Goal: Task Accomplishment & Management: Complete application form

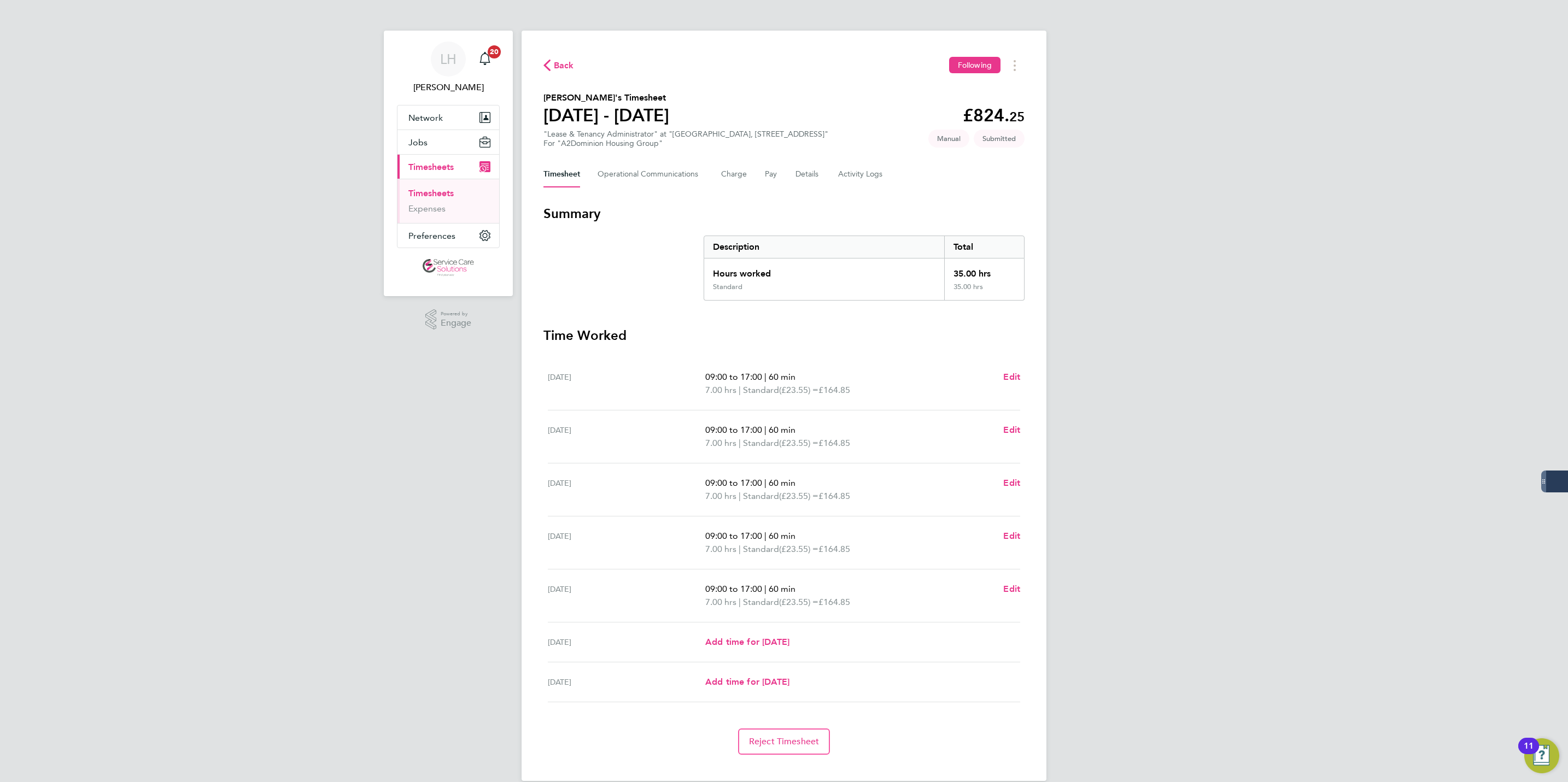
click at [439, 187] on ul "Timesheets Expenses" at bounding box center [448, 201] width 102 height 44
click at [437, 194] on link "Timesheets" at bounding box center [431, 193] width 46 height 10
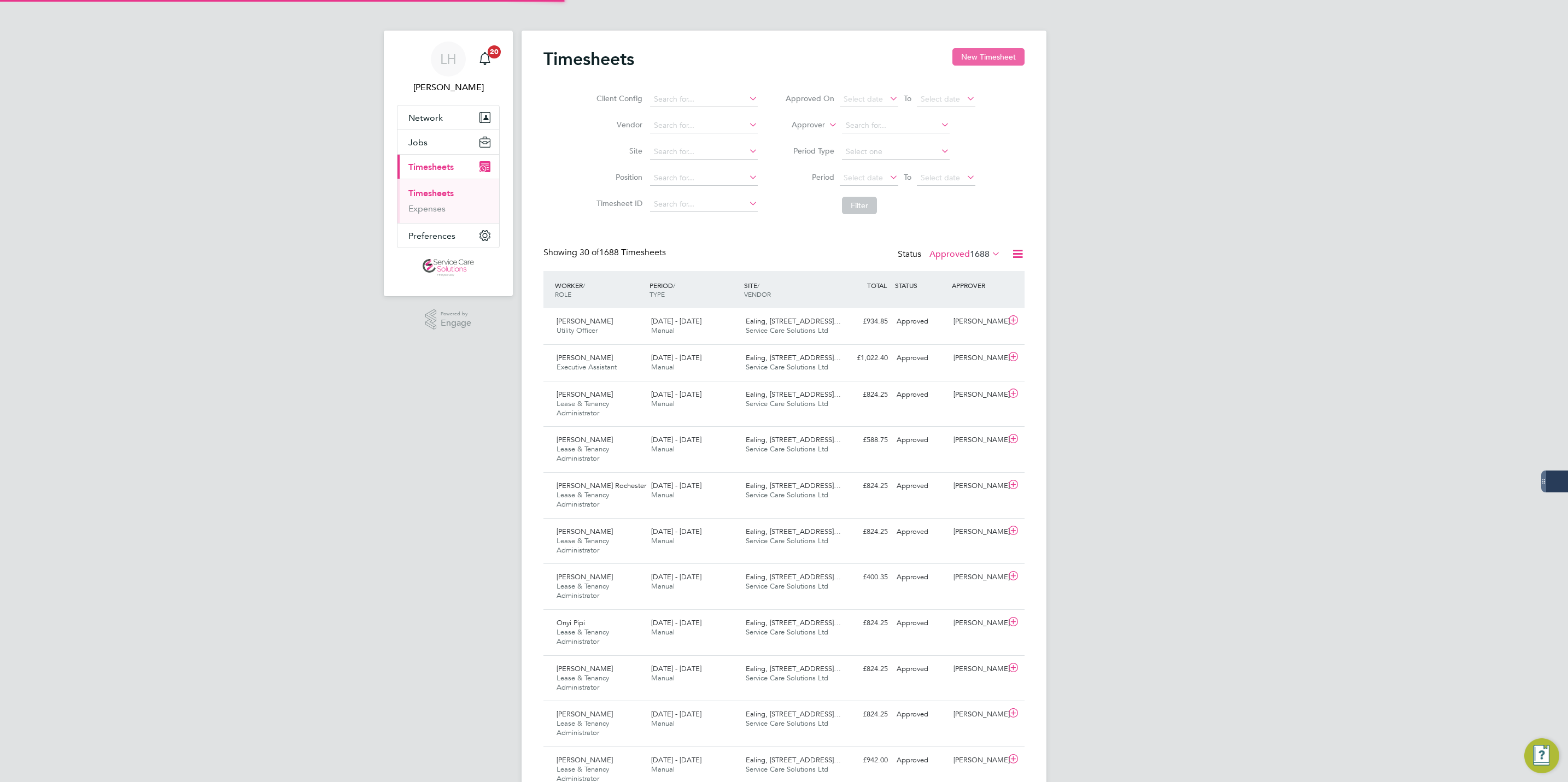
click at [976, 59] on button "New Timesheet" at bounding box center [988, 57] width 72 height 18
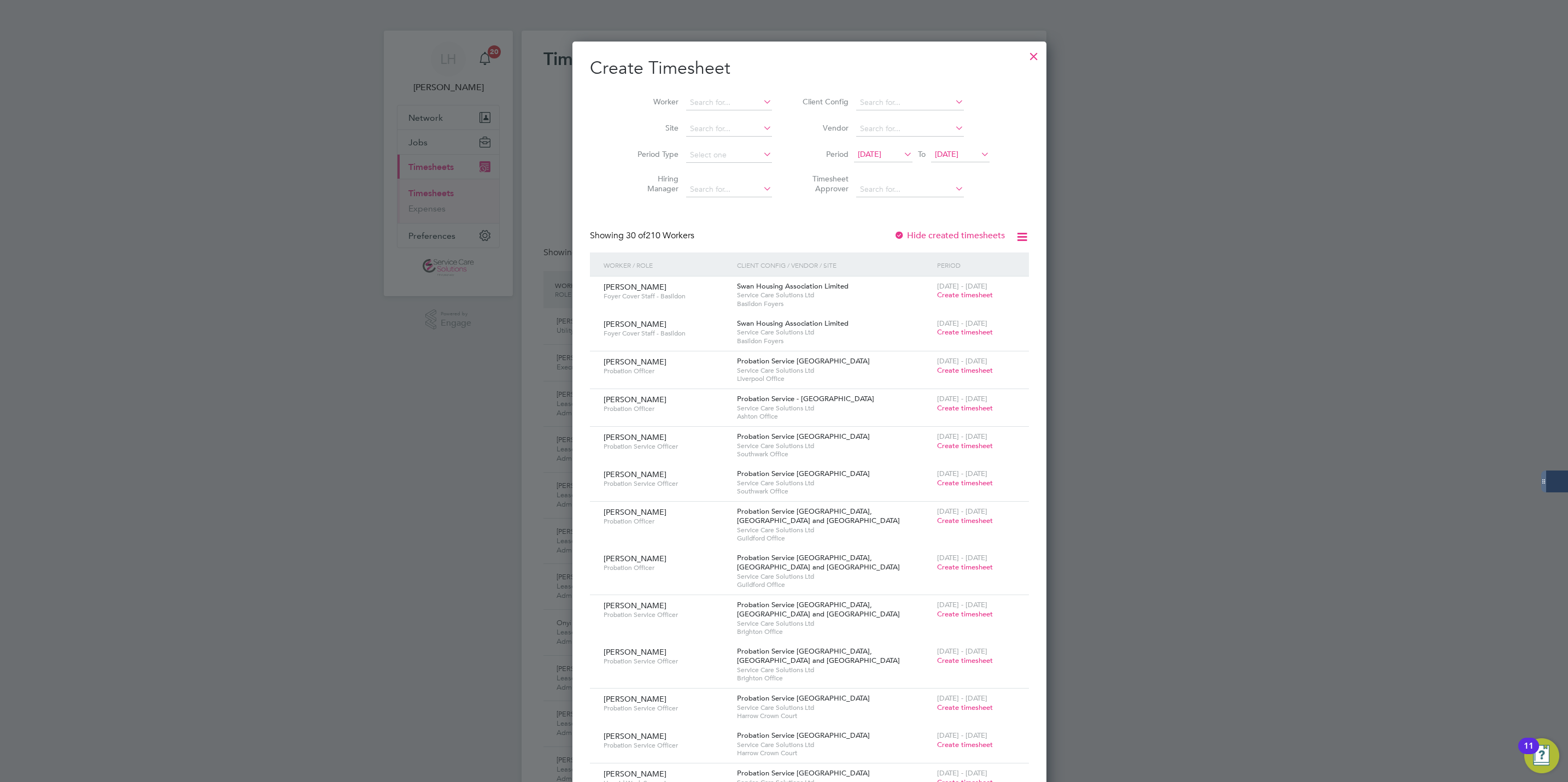
click at [703, 90] on li "Worker" at bounding box center [700, 102] width 170 height 26
click at [707, 99] on input at bounding box center [729, 102] width 86 height 15
click at [705, 126] on li "Onyi Pipi" at bounding box center [704, 132] width 89 height 15
type input "Onyi Pipi"
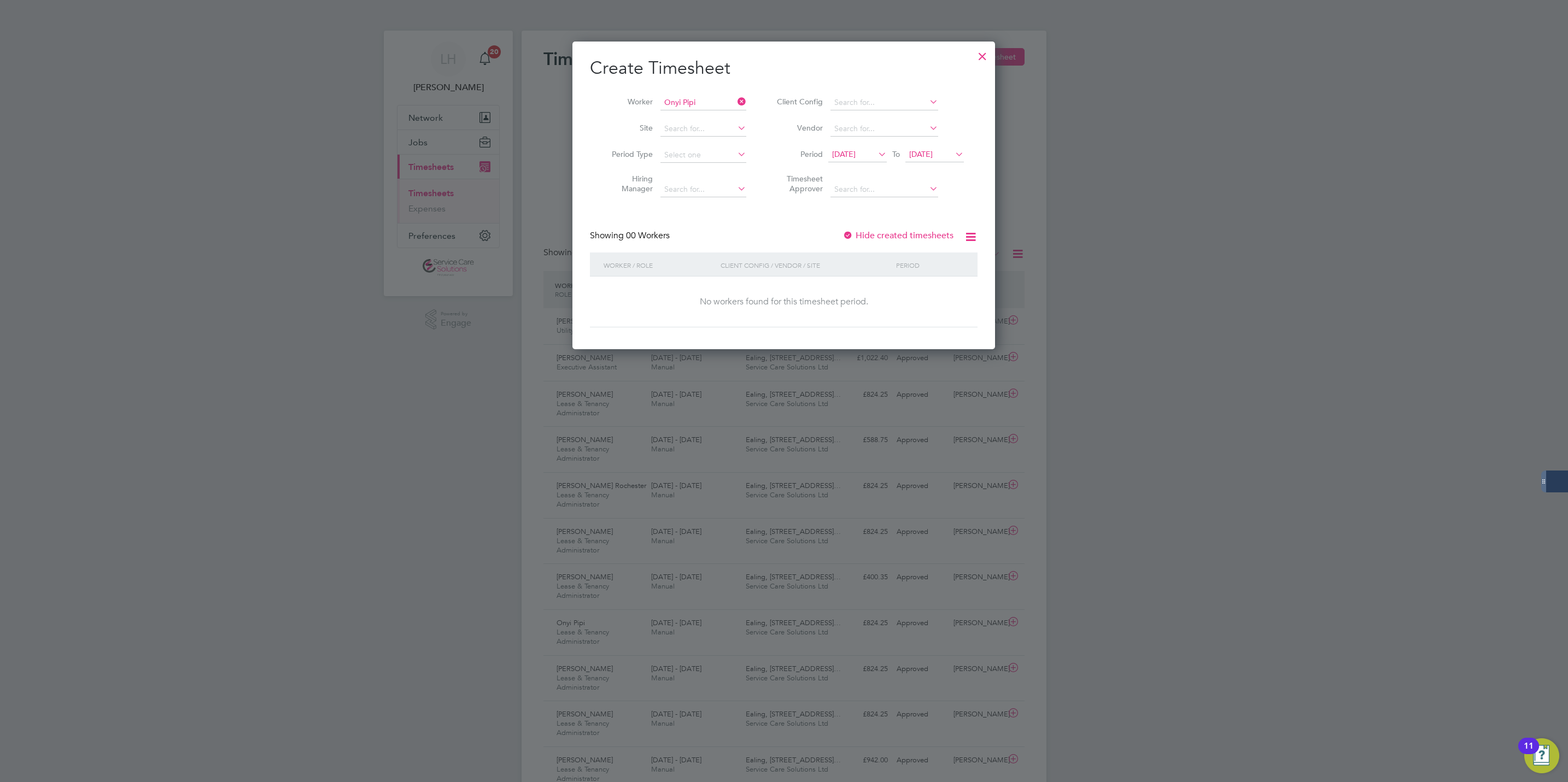
click at [873, 238] on label "Hide created timesheets" at bounding box center [898, 235] width 111 height 11
click at [855, 151] on span "[DATE]" at bounding box center [843, 154] width 23 height 10
click at [837, 235] on div "[DATE] 2 3 4 5 6 7 8 9 10 11 12 13 14 15 16 17 18 19 20 21 22 23 24 25 26 27 28…" at bounding box center [913, 258] width 161 height 115
click at [840, 235] on span "8" at bounding box center [846, 233] width 21 height 21
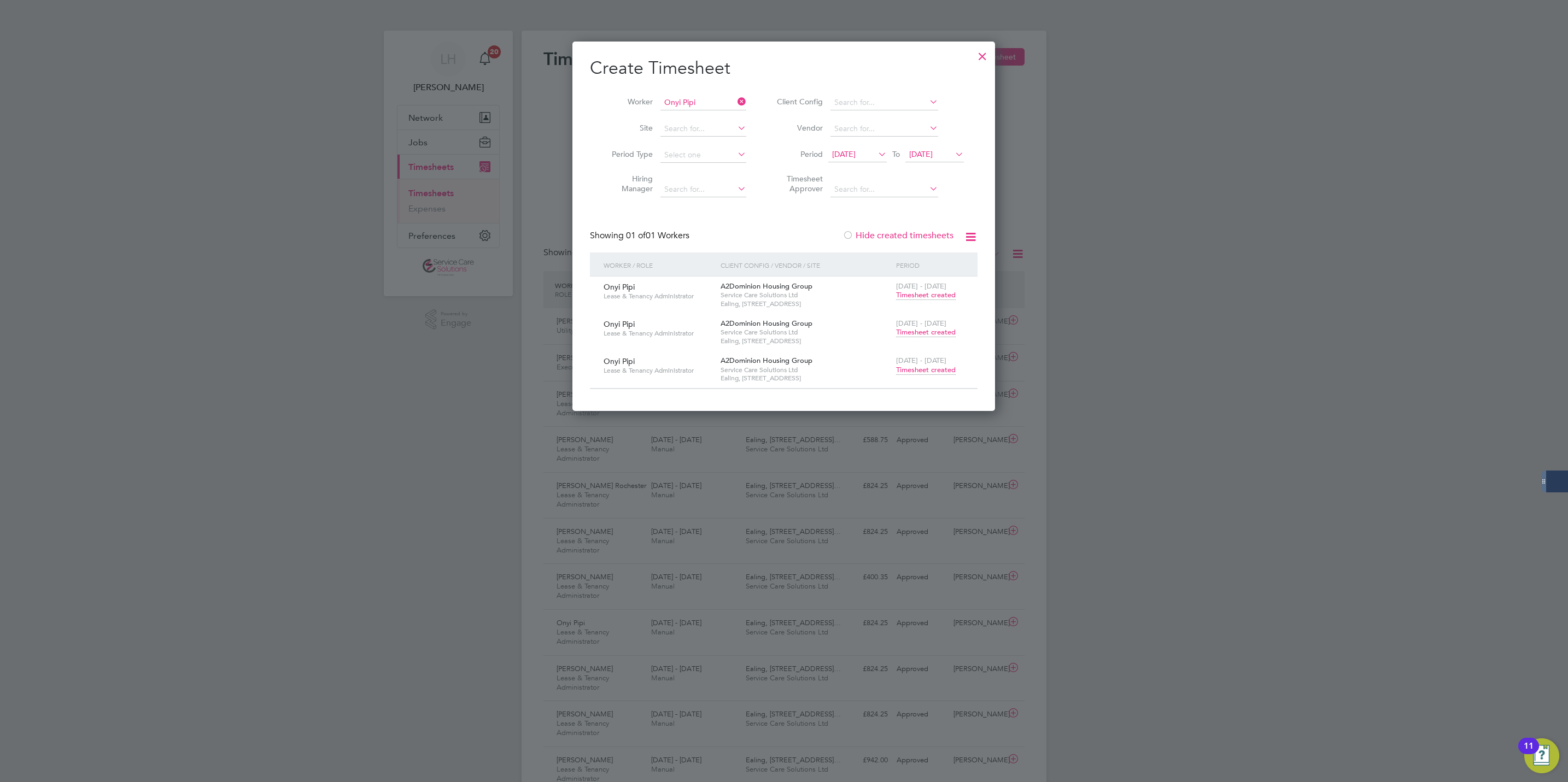
click at [937, 373] on span "Timesheet created" at bounding box center [925, 370] width 60 height 10
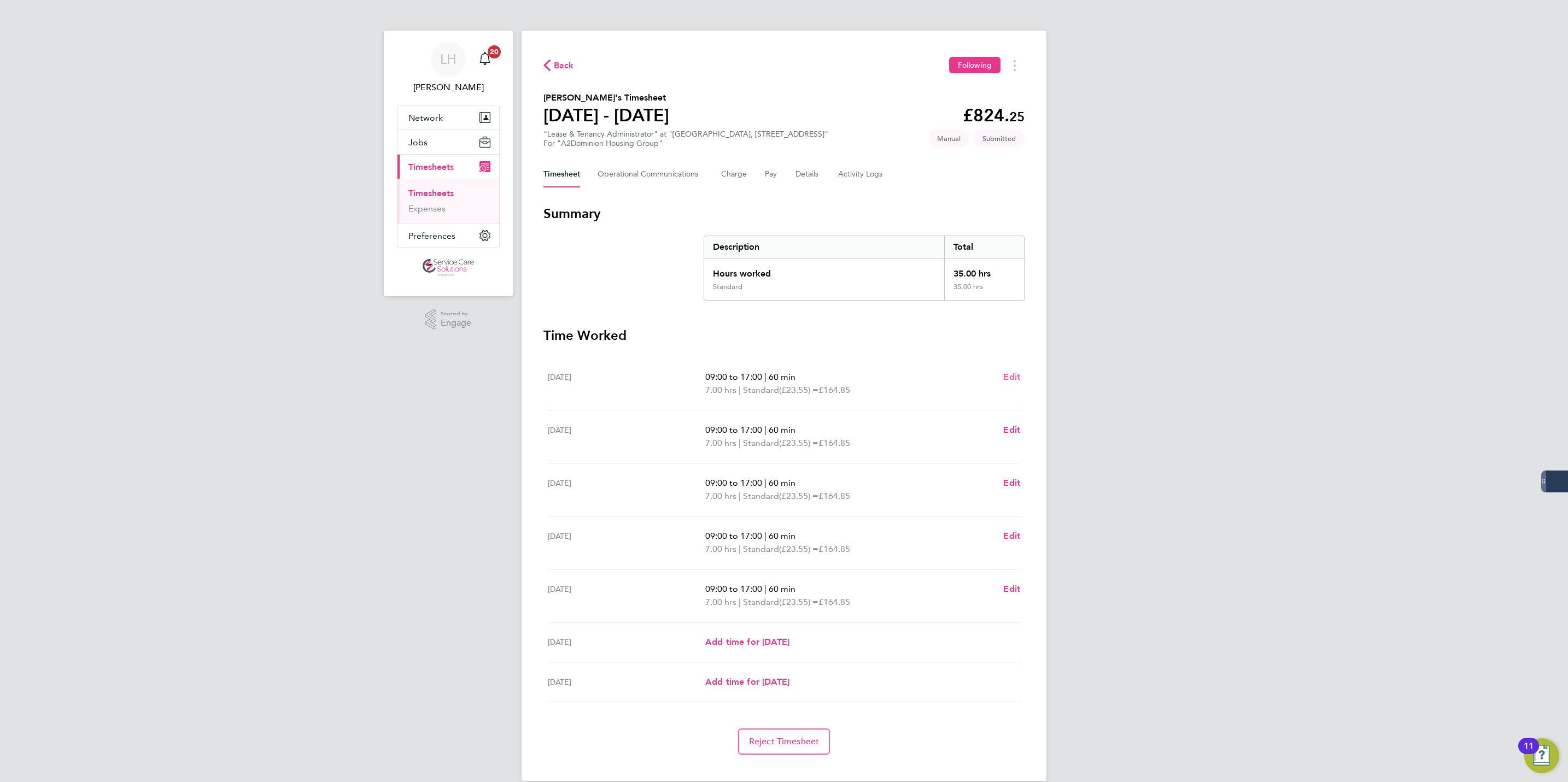
click at [1009, 383] on link "Edit" at bounding box center [1012, 377] width 17 height 13
select select "60"
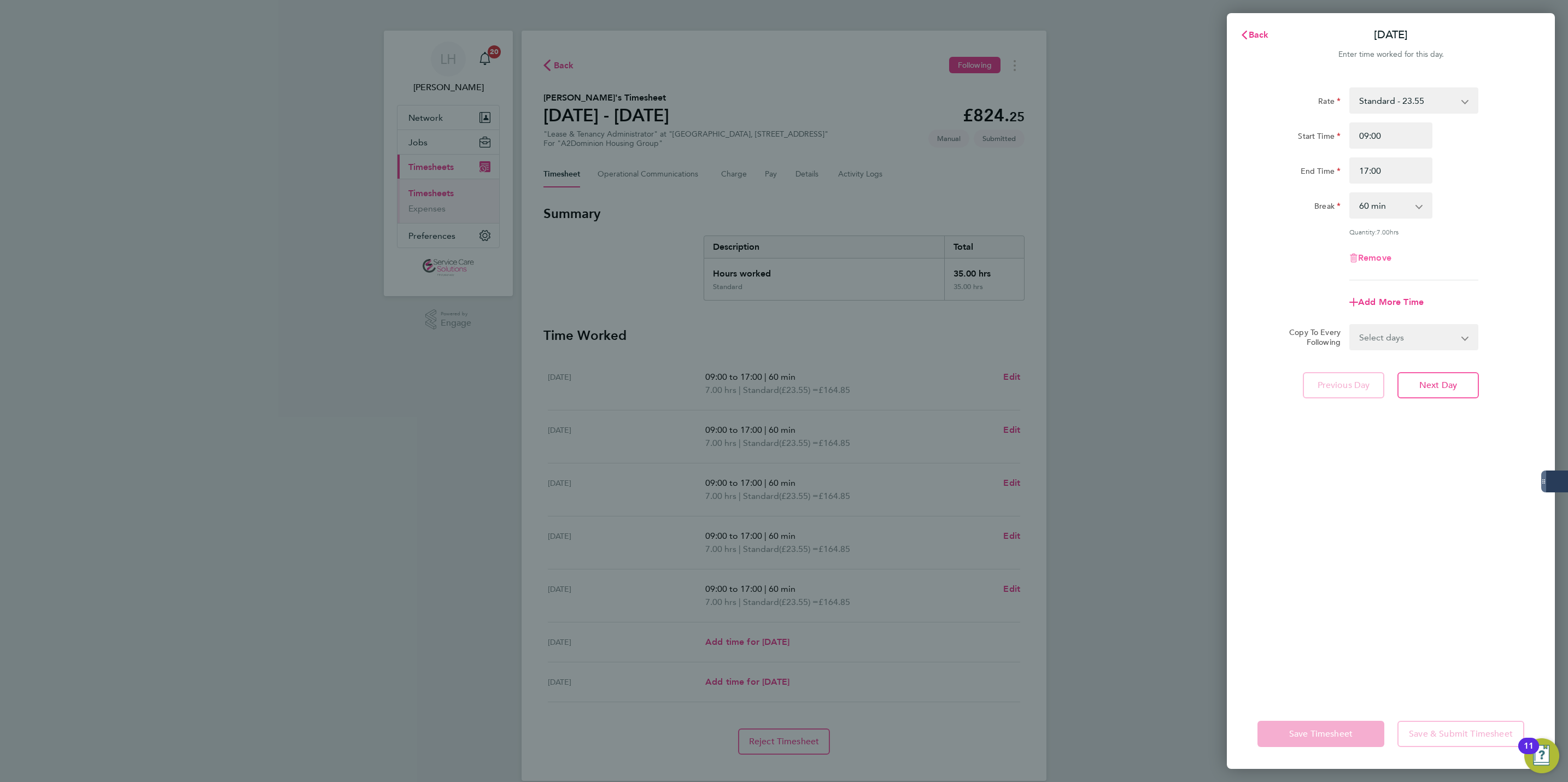
click at [1388, 254] on span "Remove" at bounding box center [1374, 258] width 34 height 10
select select "null"
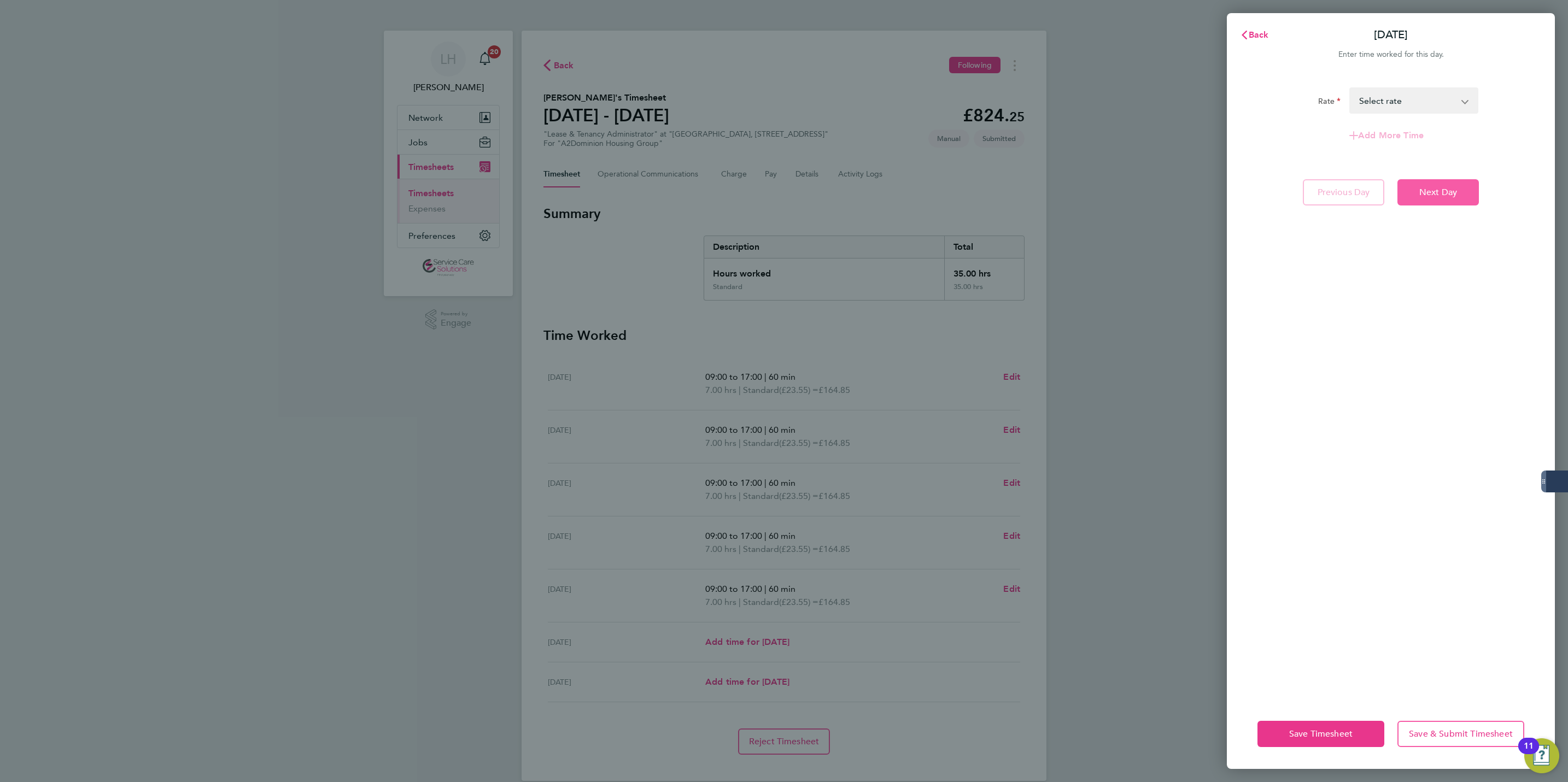
click at [1441, 194] on span "Next Day" at bounding box center [1438, 192] width 38 height 11
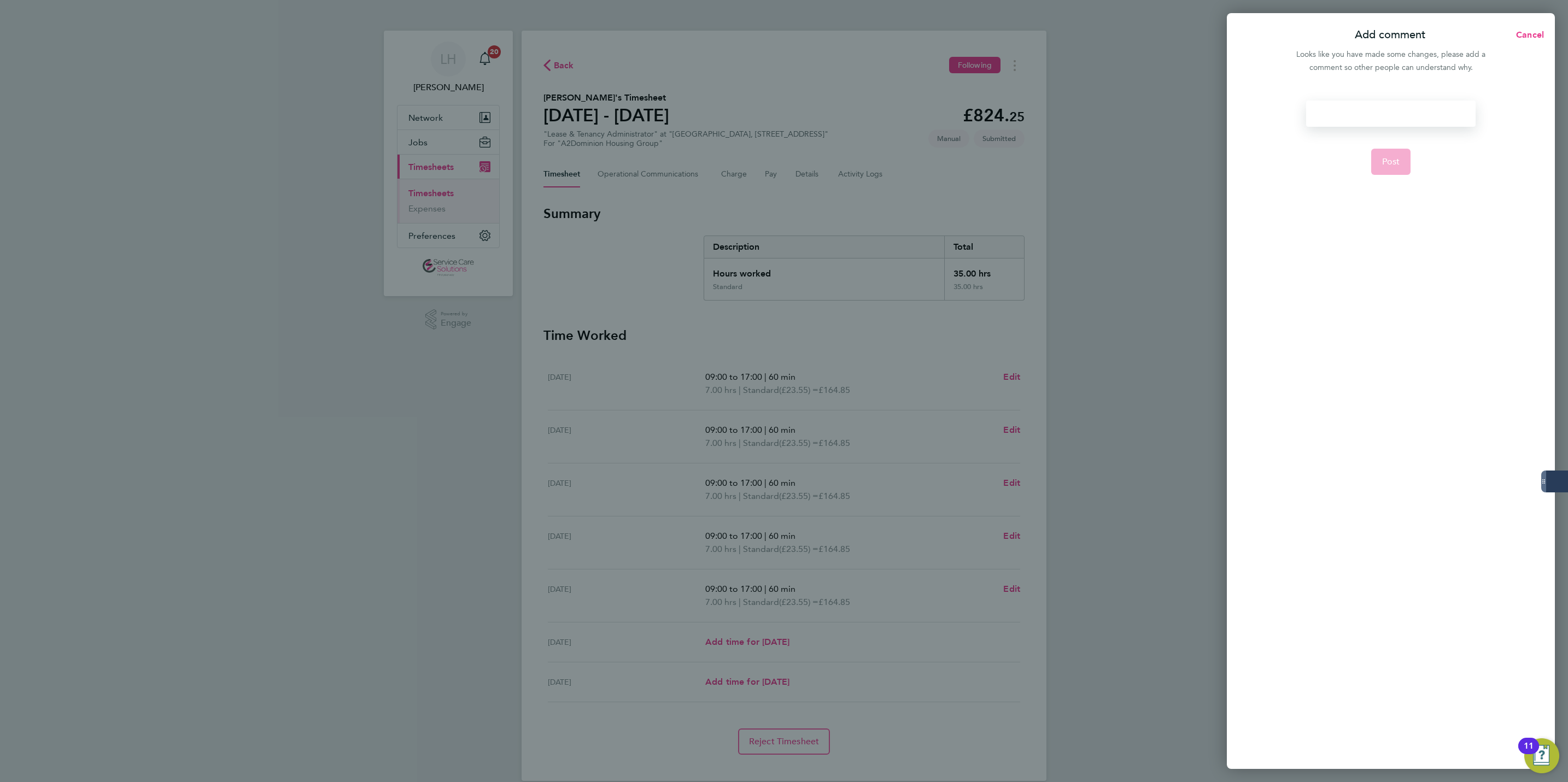
click at [1438, 115] on div at bounding box center [1390, 113] width 169 height 26
click at [1379, 166] on button "Post" at bounding box center [1391, 161] width 40 height 26
select select "60"
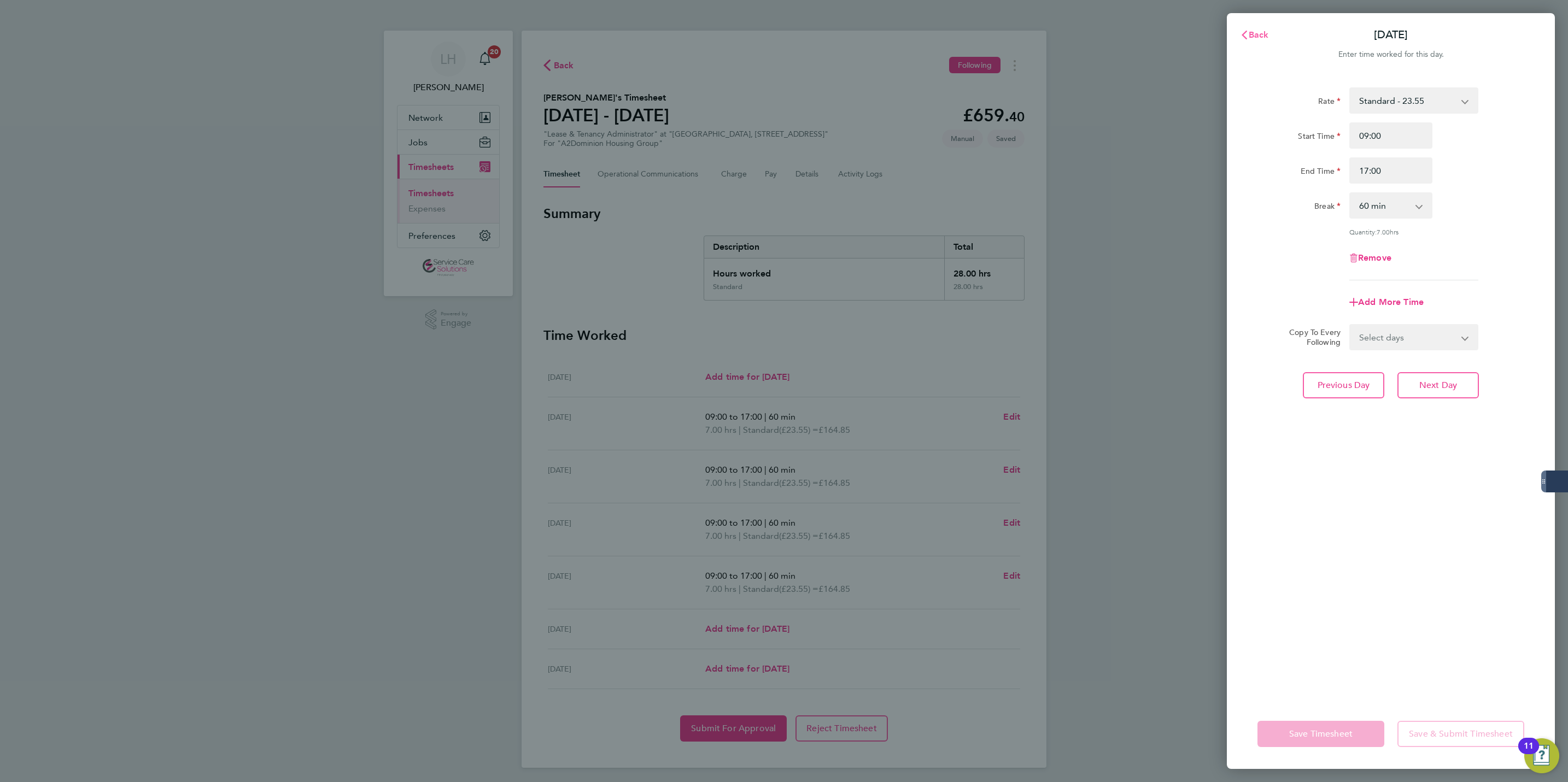
click at [1252, 34] on span "Back" at bounding box center [1258, 35] width 20 height 10
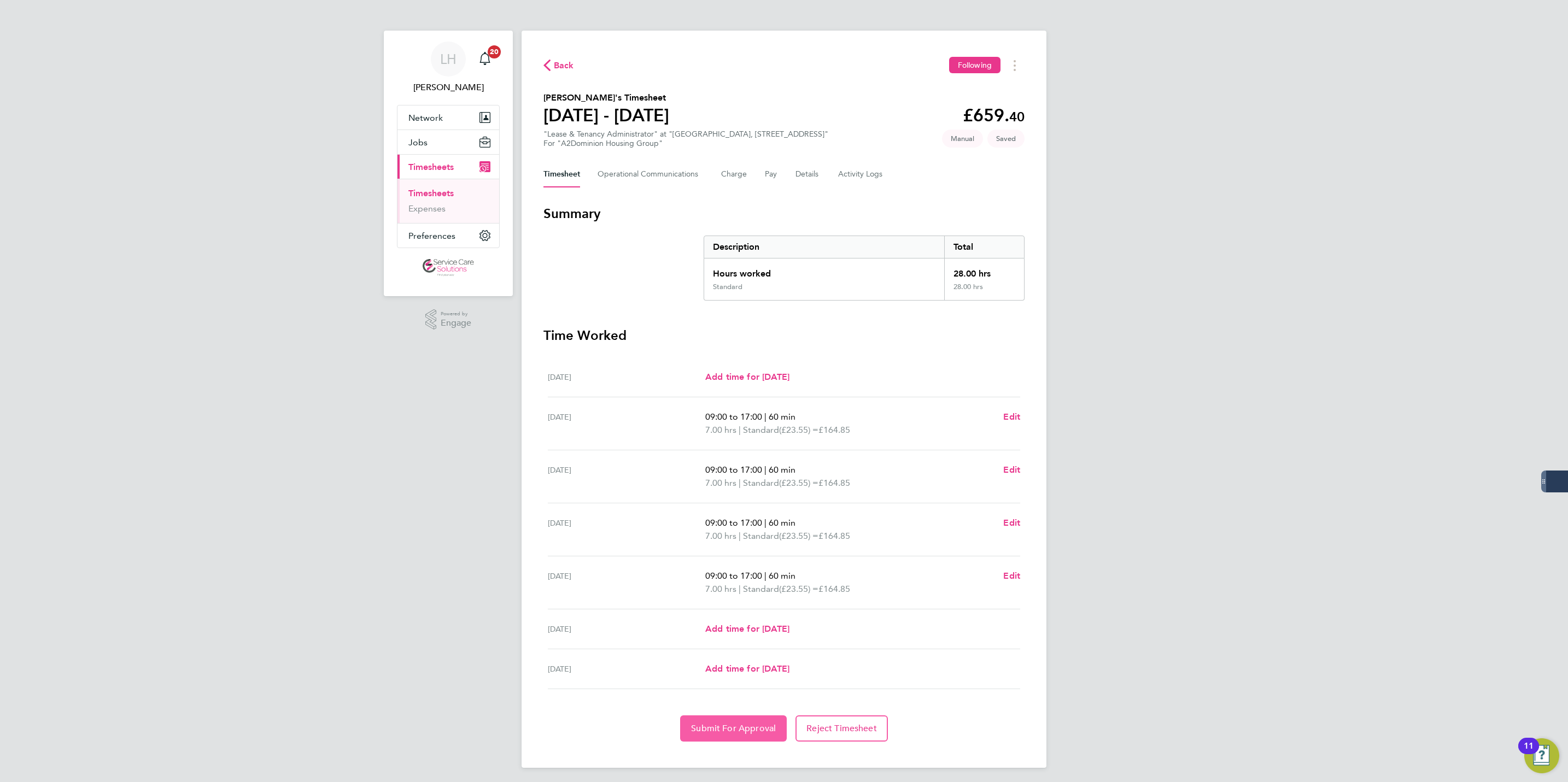
click at [724, 733] on span "Submit For Approval" at bounding box center [734, 728] width 85 height 11
click at [559, 66] on span "Back" at bounding box center [564, 65] width 20 height 13
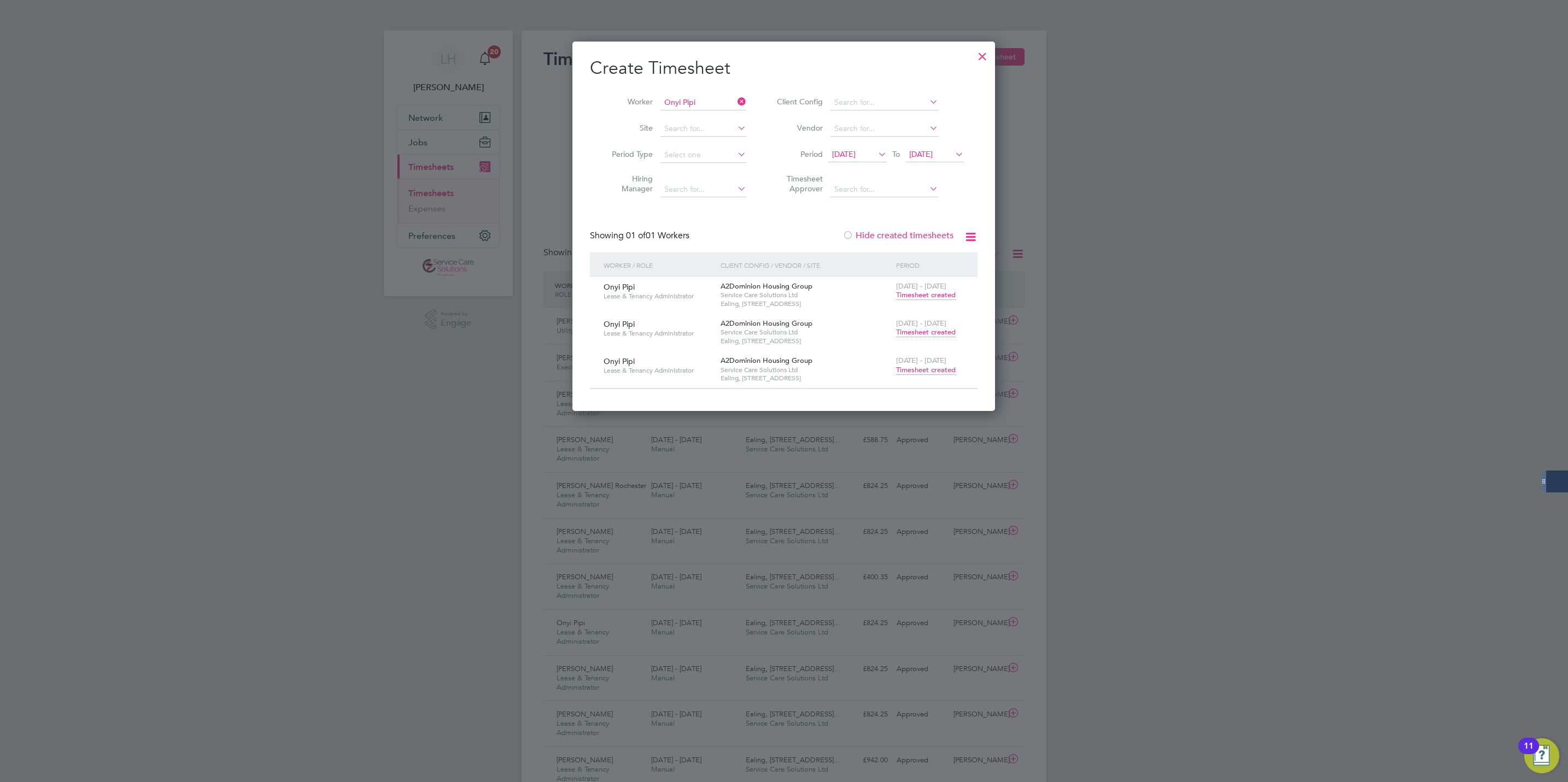
click at [736, 105] on icon at bounding box center [736, 102] width 0 height 15
